Goal: Task Accomplishment & Management: Use online tool/utility

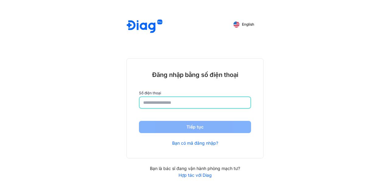
click at [167, 107] on input "number" at bounding box center [195, 102] width 104 height 11
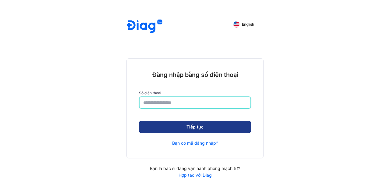
type input "**********"
click at [203, 124] on button "Tiếp tục" at bounding box center [195, 127] width 112 height 12
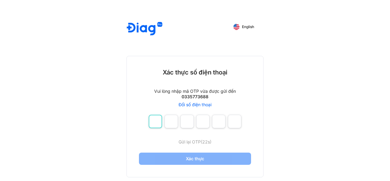
click at [154, 126] on input "number" at bounding box center [155, 121] width 13 height 13
type input "*"
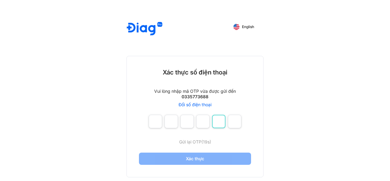
type input "*"
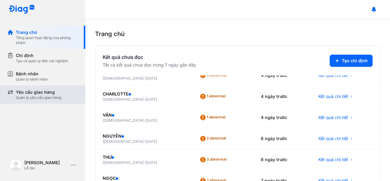
scroll to position [109, 0]
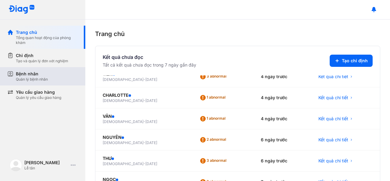
click at [62, 81] on div "Bệnh nhân Quản lý bệnh nhân" at bounding box center [47, 76] width 62 height 11
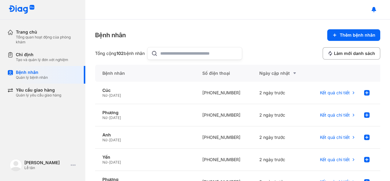
click at [181, 55] on input "text" at bounding box center [199, 53] width 78 height 12
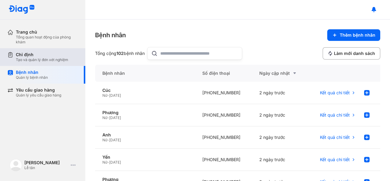
click at [46, 61] on div "Tạo và quản lý đơn xét nghiệm" at bounding box center [42, 59] width 52 height 5
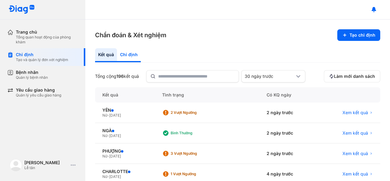
click at [132, 53] on div "Chỉ định" at bounding box center [129, 55] width 24 height 14
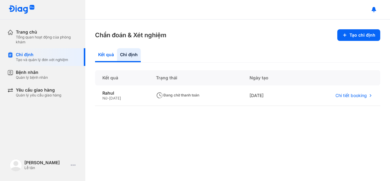
click at [117, 55] on div "Kết quả" at bounding box center [129, 55] width 24 height 14
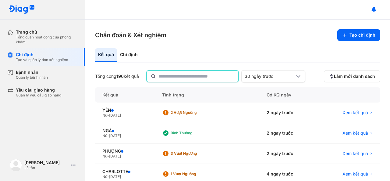
click at [170, 77] on input "text" at bounding box center [196, 76] width 76 height 11
